Goal: Use online tool/utility: Utilize a website feature to perform a specific function

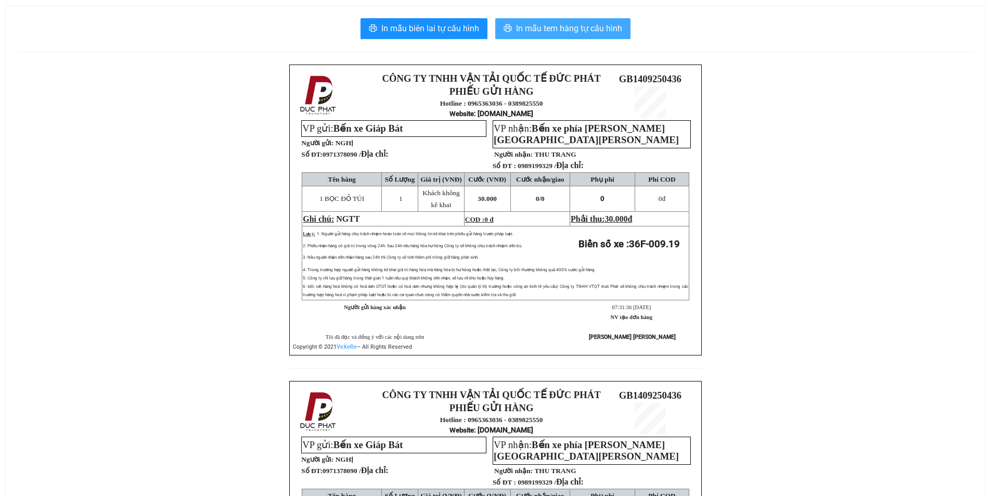
click at [577, 21] on button "In mẫu tem hàng tự cấu hình" at bounding box center [562, 28] width 135 height 21
click at [575, 29] on span "In mẫu tem hàng tự cấu hình" at bounding box center [569, 28] width 106 height 13
